Goal: Book appointment/travel/reservation

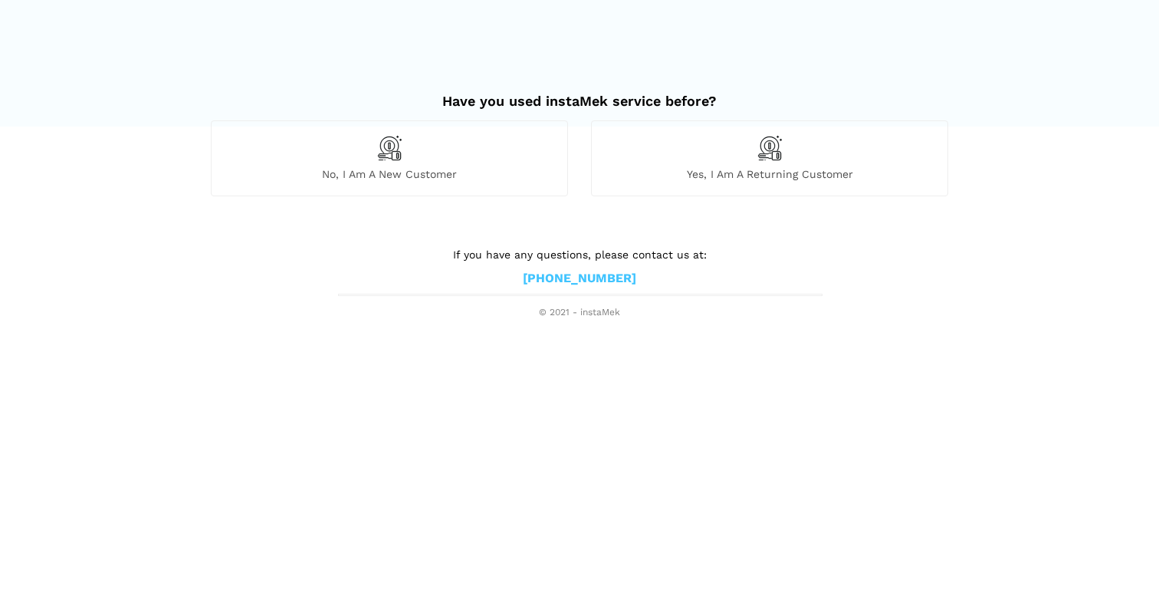
click at [434, 152] on div "No, I am a new customer" at bounding box center [389, 157] width 357 height 75
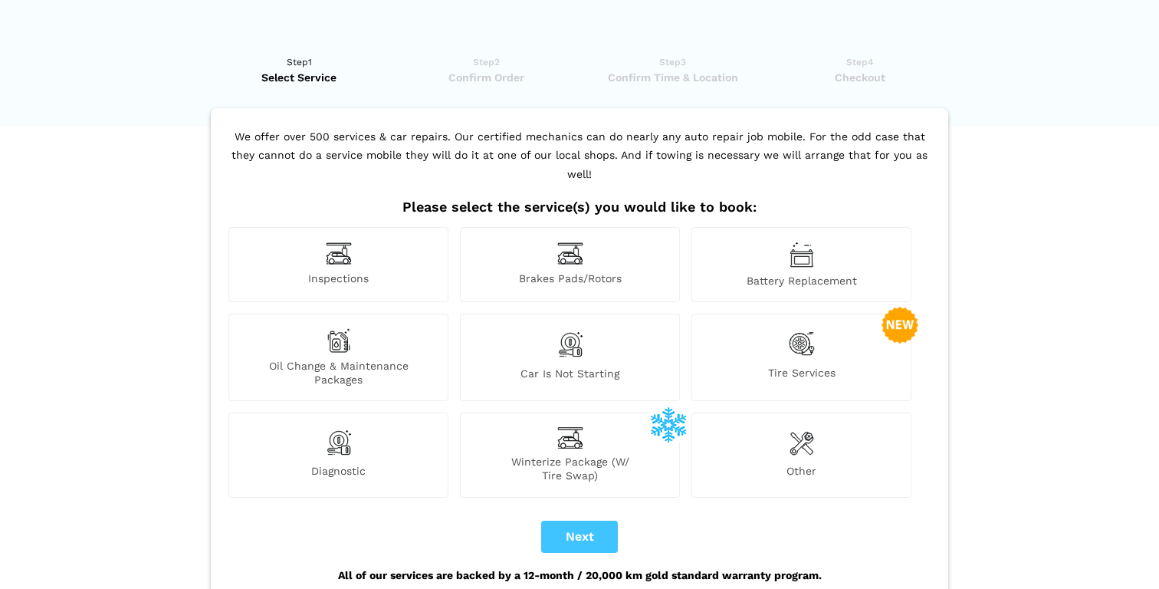
click at [341, 359] on span "Oil Change & Maintenance Packages" at bounding box center [338, 373] width 219 height 28
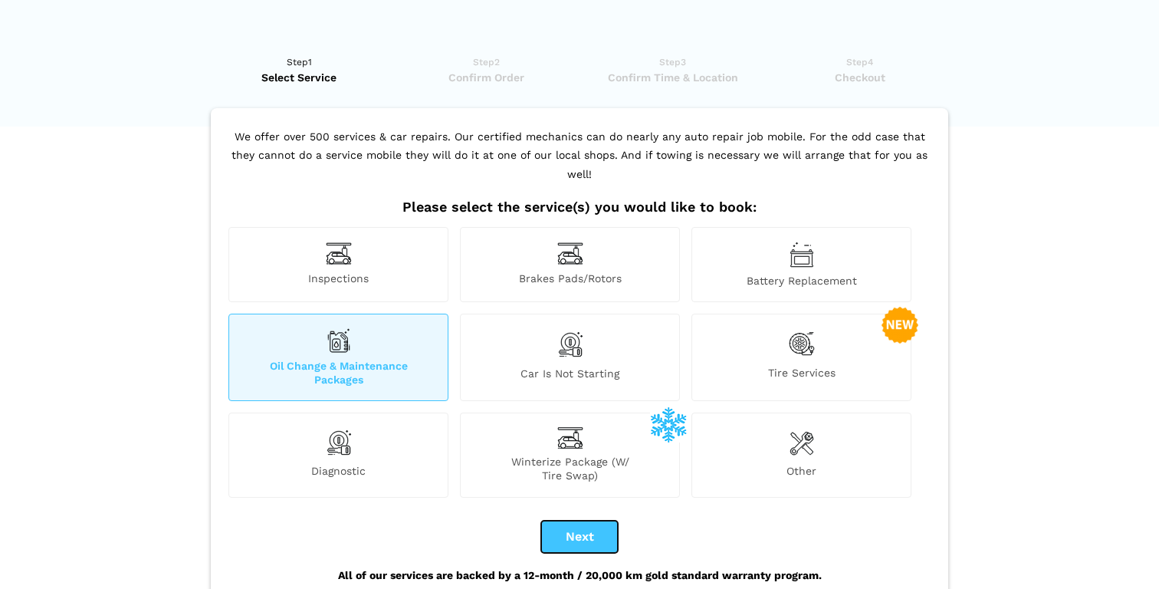
click at [580, 521] on button "Next" at bounding box center [579, 537] width 77 height 32
checkbox input "true"
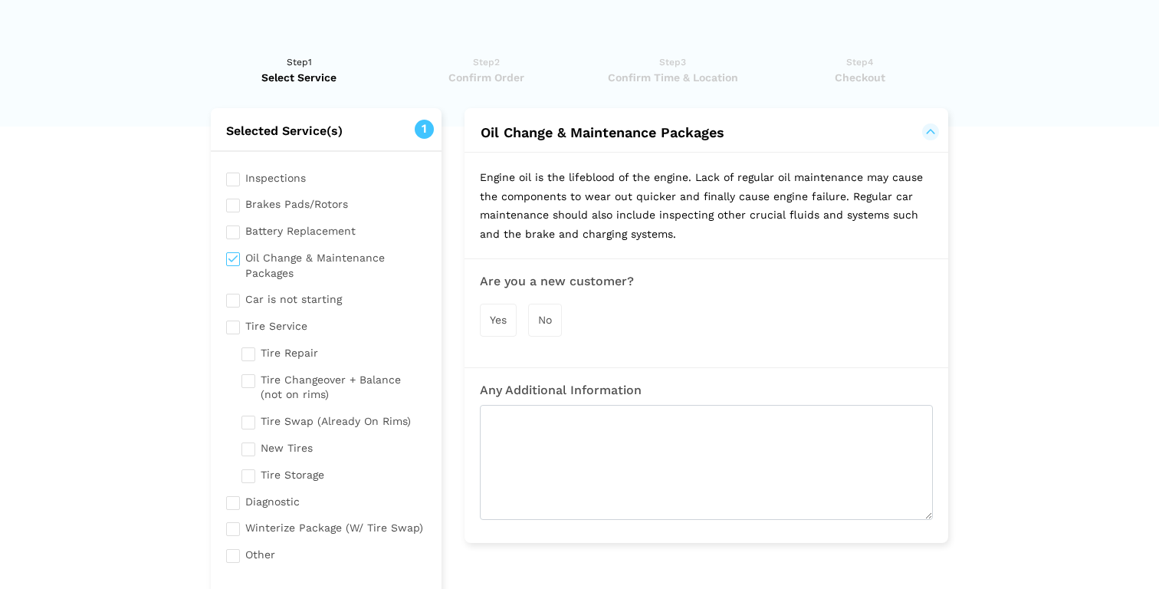
click at [505, 319] on span "Yes" at bounding box center [498, 320] width 17 height 12
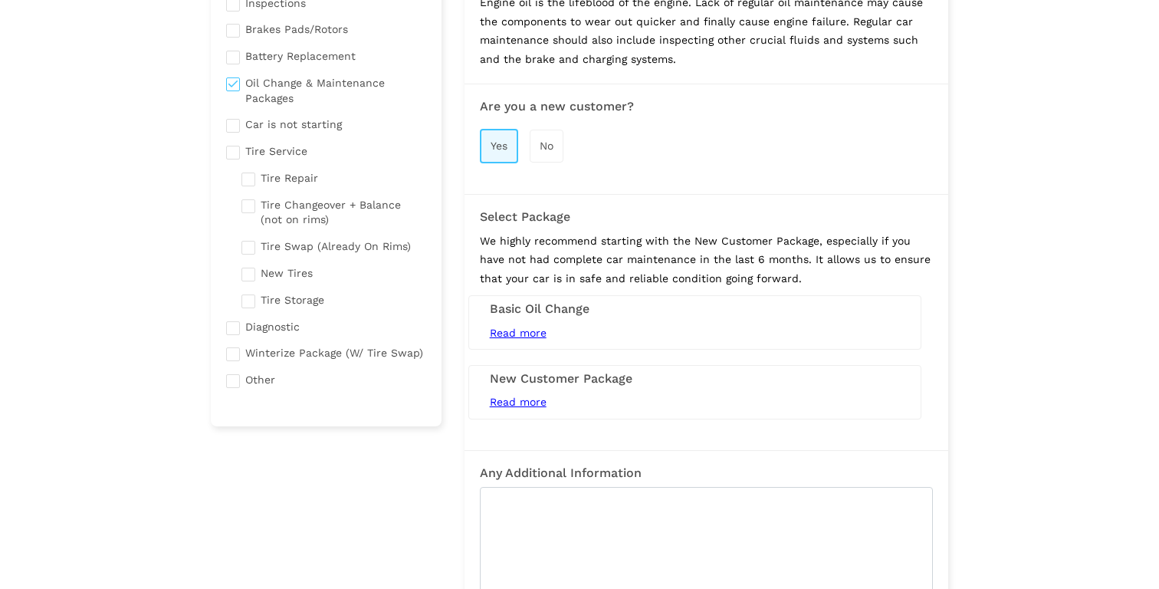
scroll to position [177, 0]
click at [513, 327] on span "Read more" at bounding box center [518, 330] width 57 height 12
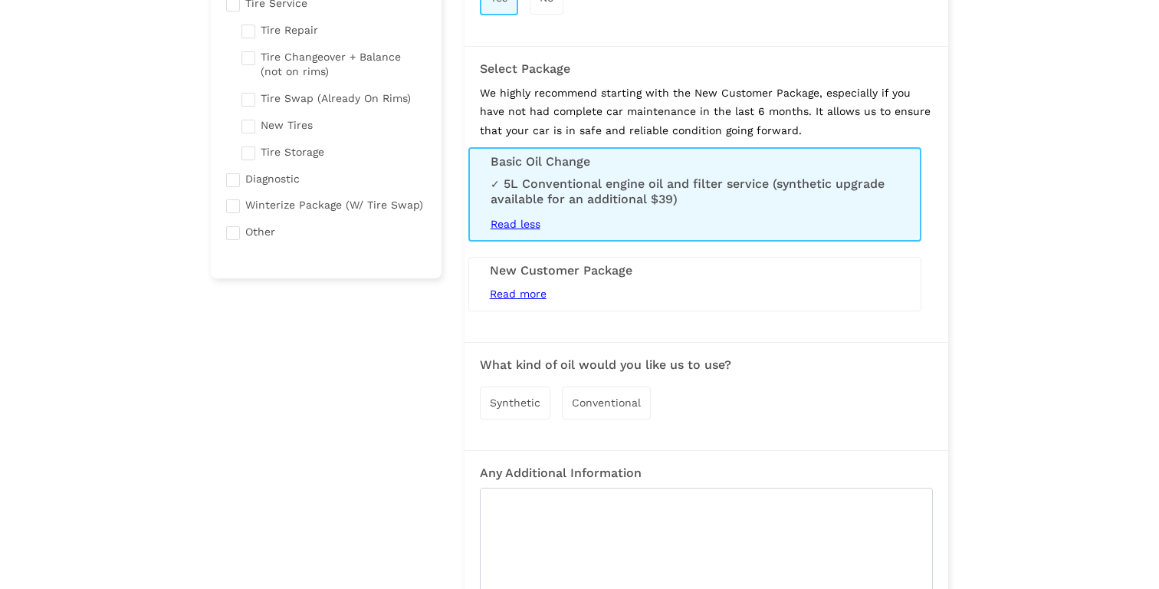
scroll to position [347, 0]
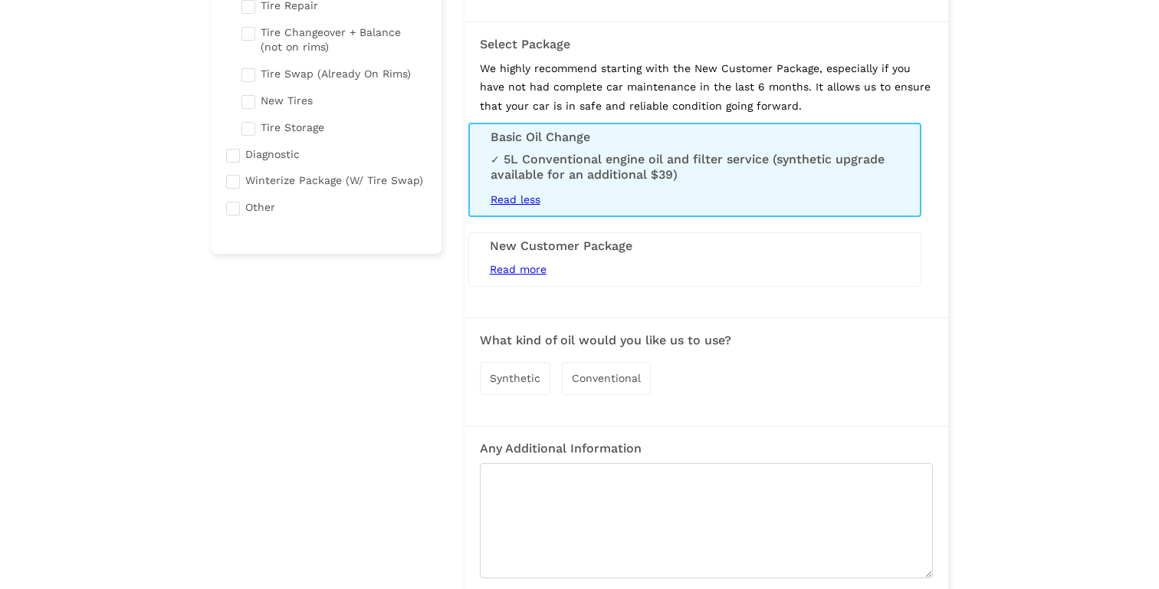
click at [524, 375] on span "Synthetic" at bounding box center [515, 378] width 51 height 12
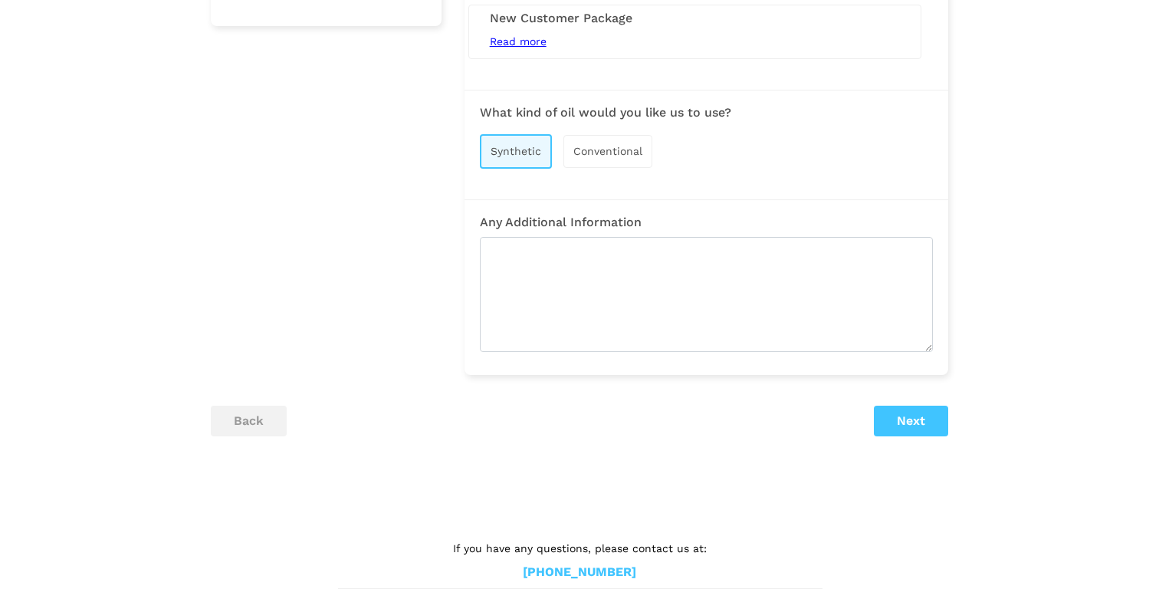
scroll to position [600, 0]
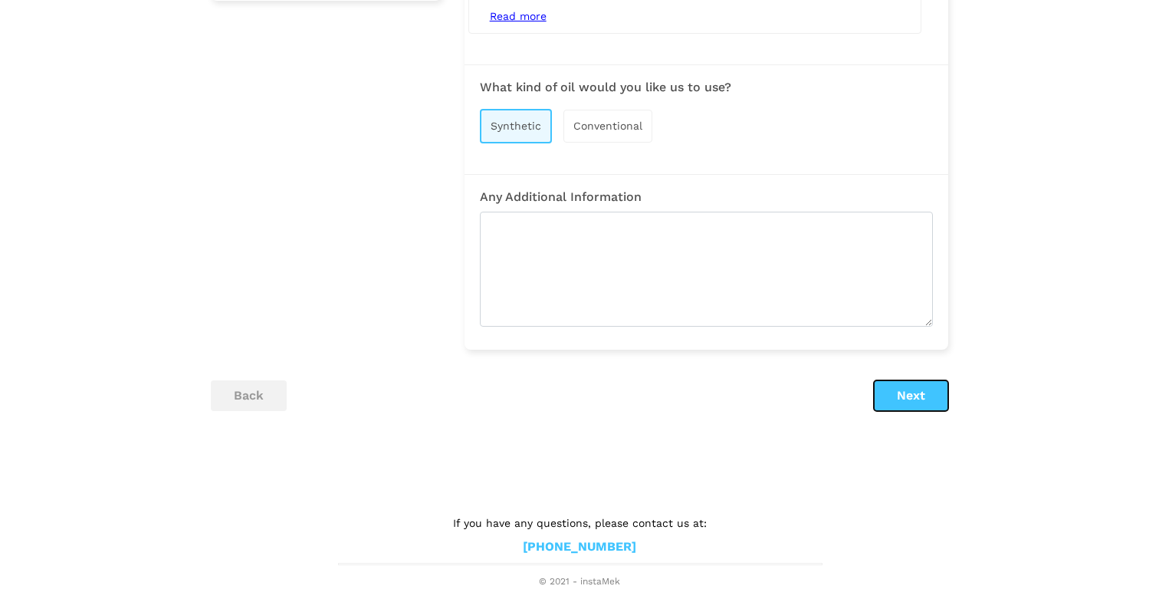
click at [893, 387] on button "Next" at bounding box center [911, 395] width 74 height 31
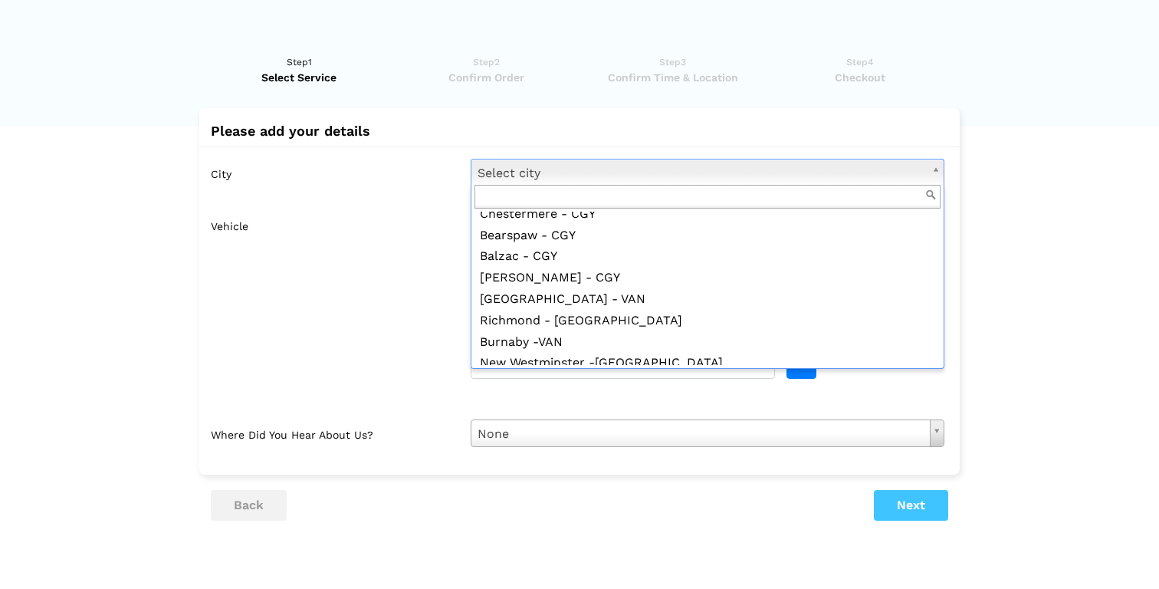
scroll to position [318, 0]
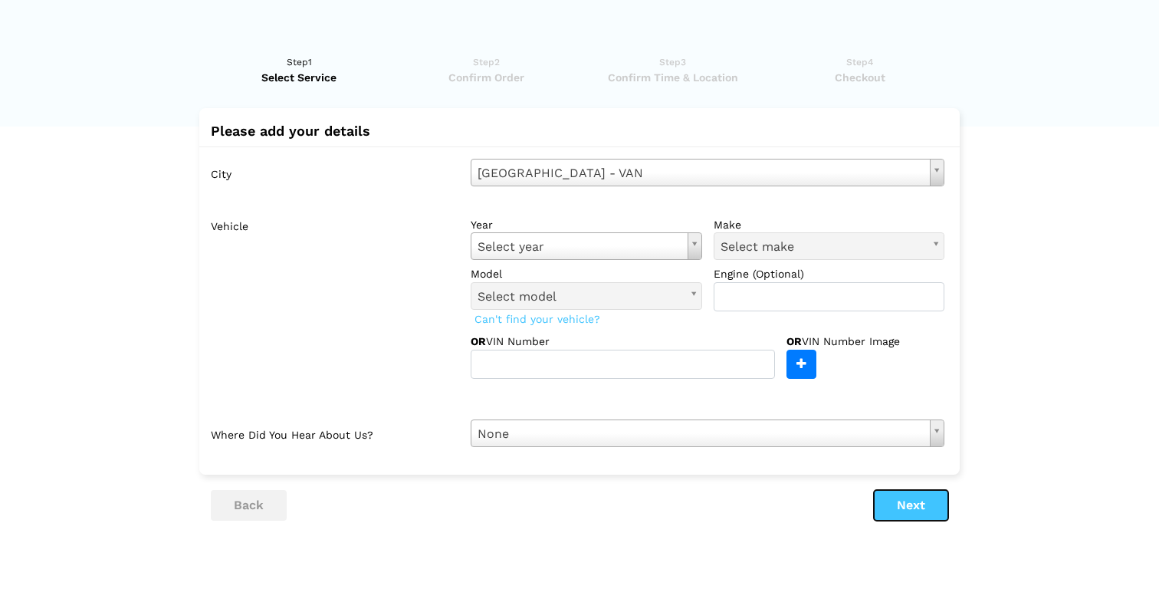
click at [905, 501] on button "Next" at bounding box center [911, 505] width 74 height 31
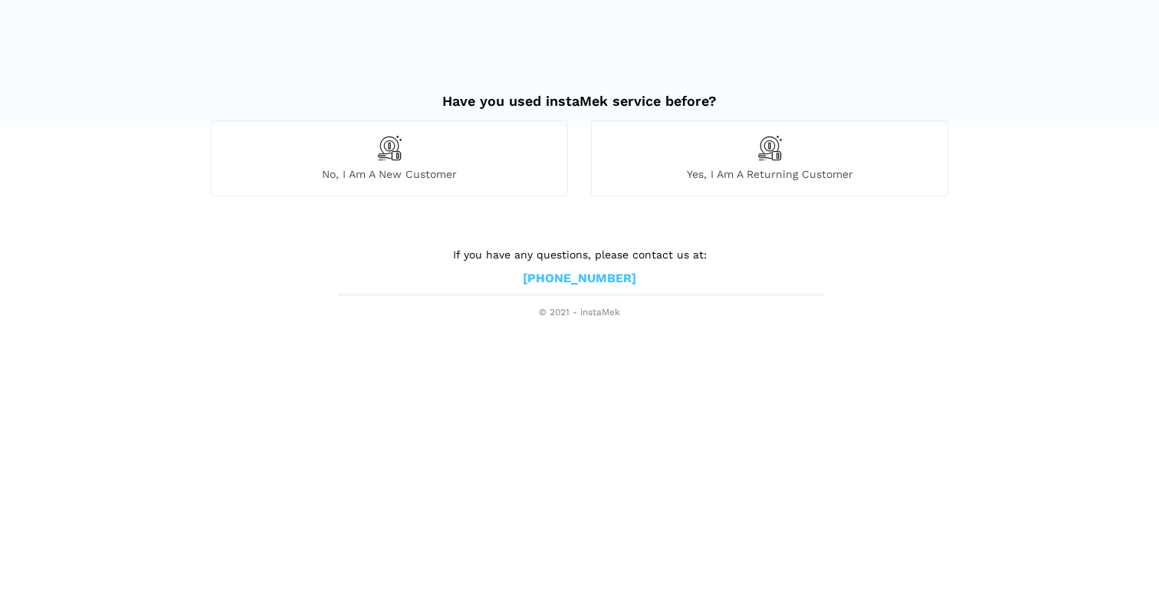
click at [450, 148] on div "No, I am a new customer" at bounding box center [389, 157] width 357 height 75
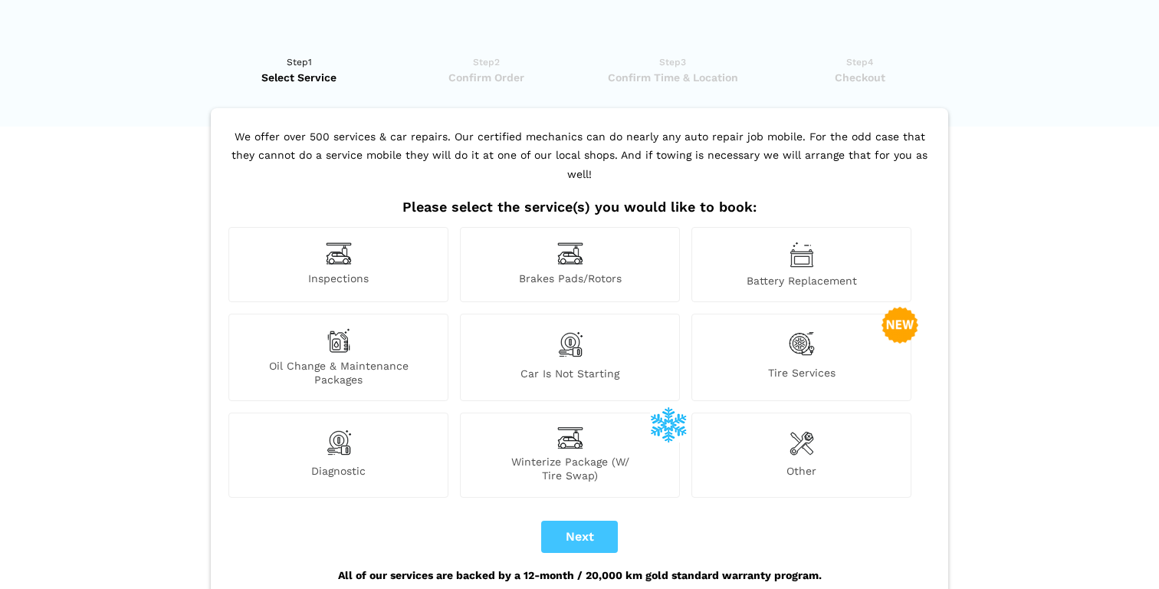
click at [363, 318] on div "Oil Change & Maintenance Packages" at bounding box center [339, 357] width 220 height 87
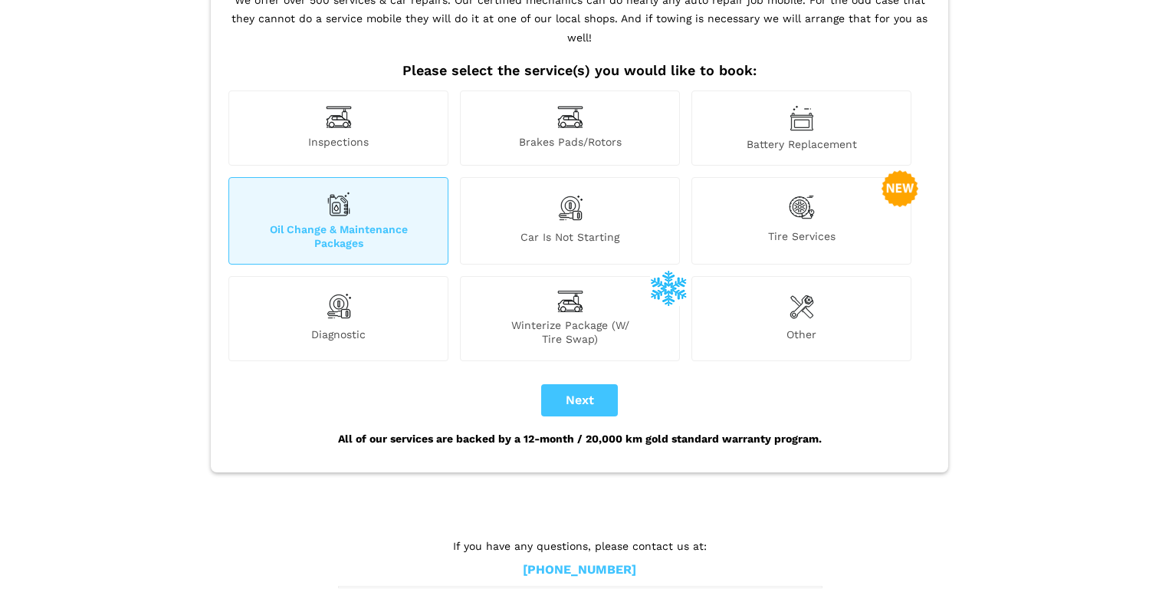
scroll to position [140, 0]
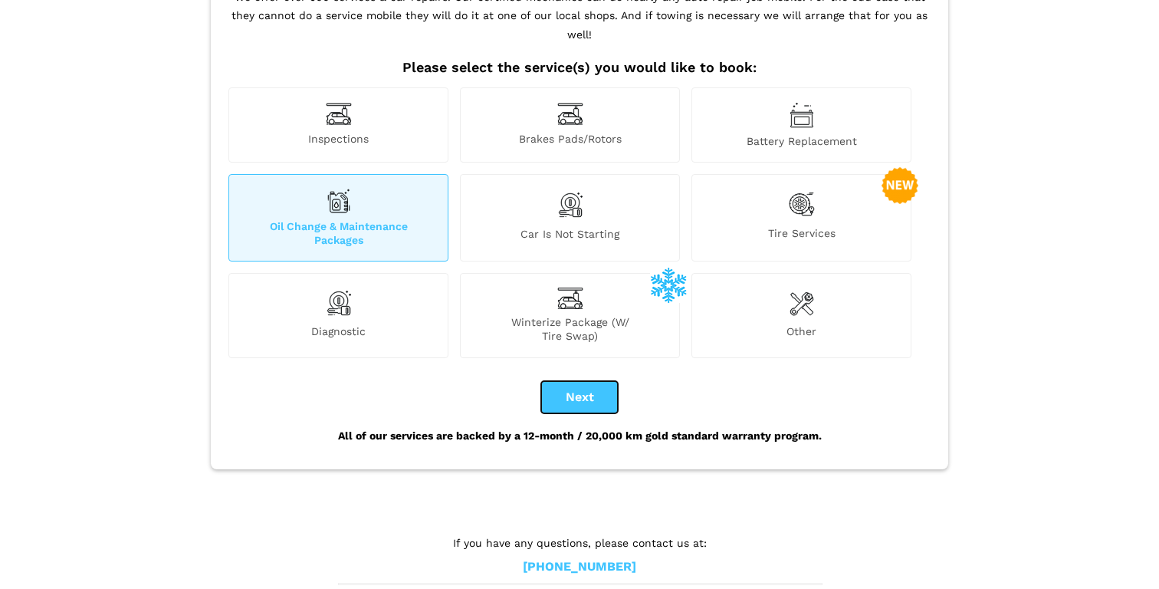
click at [586, 386] on button "Next" at bounding box center [579, 397] width 77 height 32
checkbox input "true"
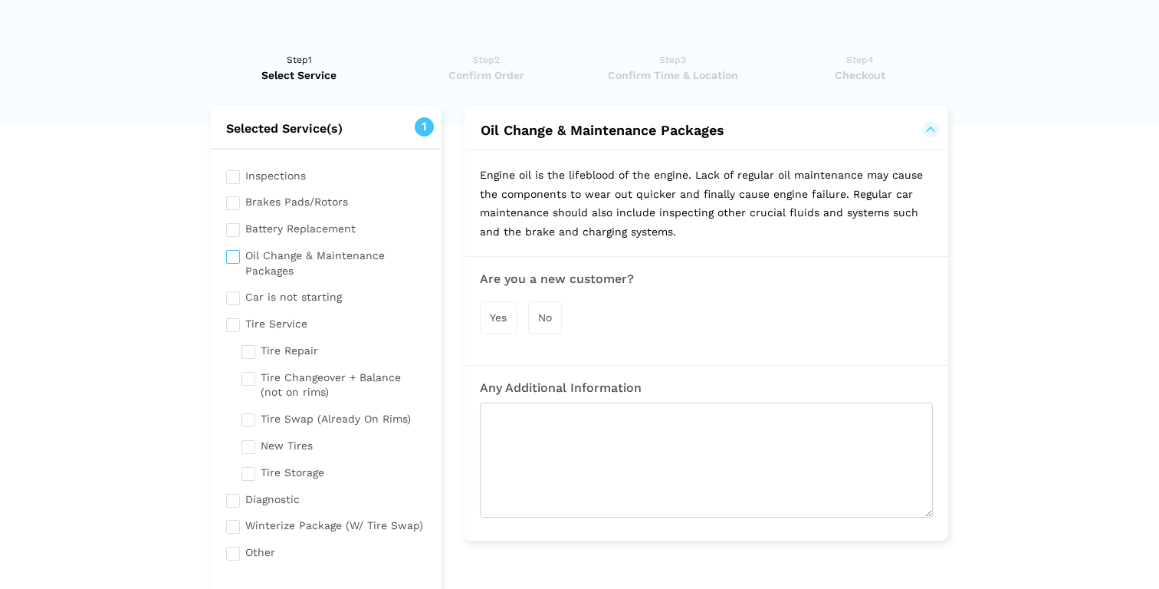
scroll to position [0, 0]
click at [561, 328] on div "No" at bounding box center [545, 320] width 34 height 33
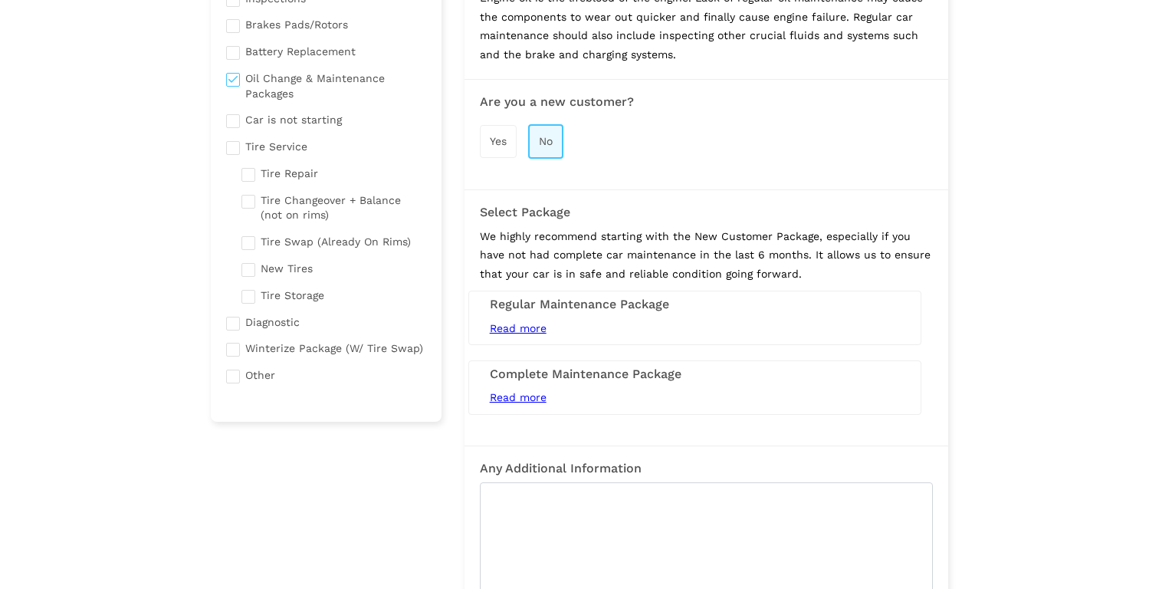
scroll to position [180, 0]
click at [541, 326] on span "Read more" at bounding box center [518, 327] width 57 height 12
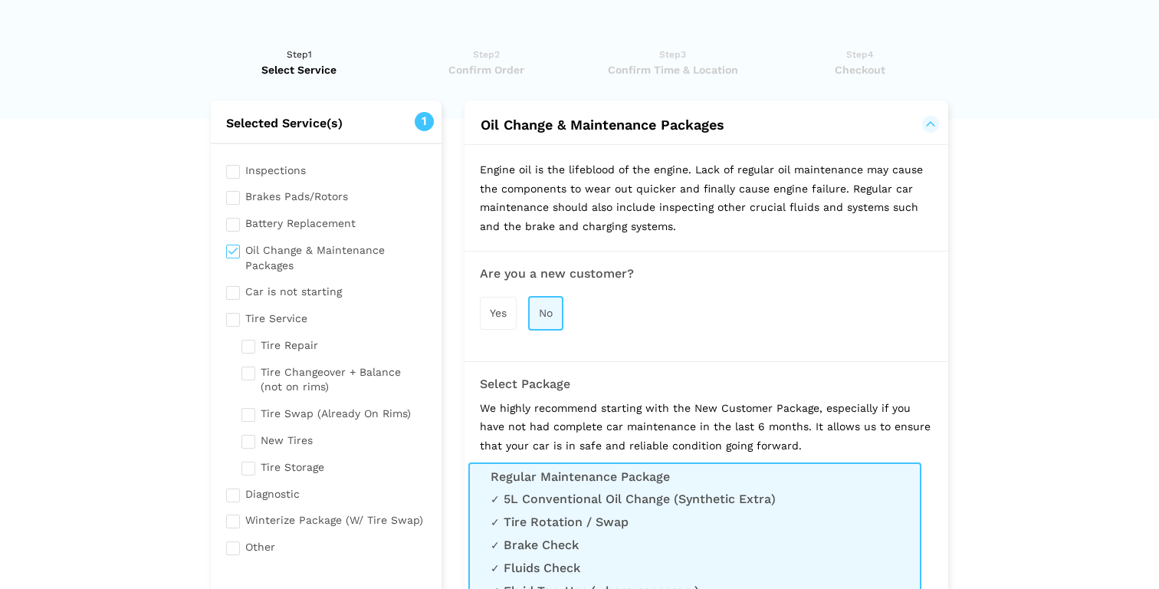
scroll to position [0, 0]
